Goal: Navigation & Orientation: Go to known website

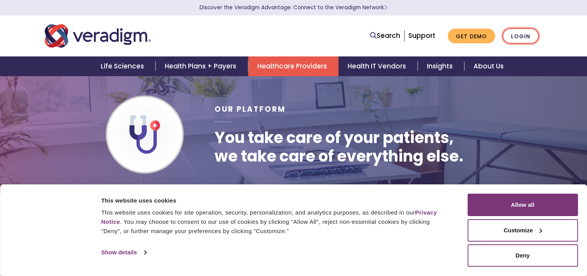
click at [523, 33] on link "Login" at bounding box center [521, 36] width 36 height 16
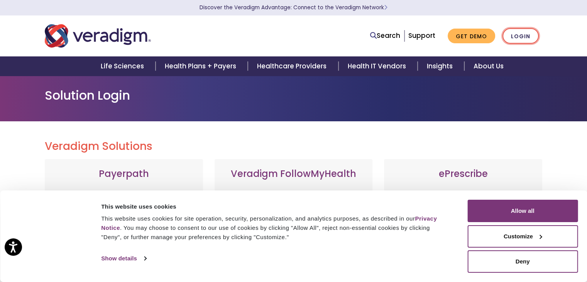
click at [516, 39] on link "Login" at bounding box center [521, 36] width 36 height 16
